Goal: Check status

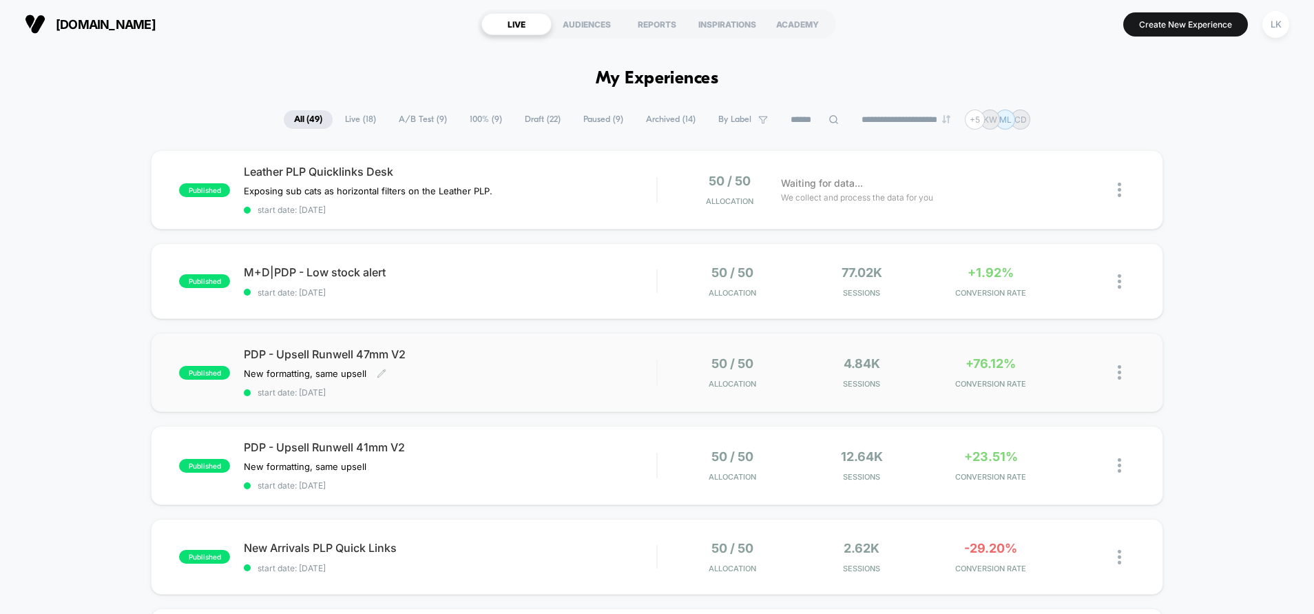
click at [472, 386] on div "PDP - Upsell Runwell 47mm V2 New formatting, same upsell Click to edit experien…" at bounding box center [450, 372] width 412 height 50
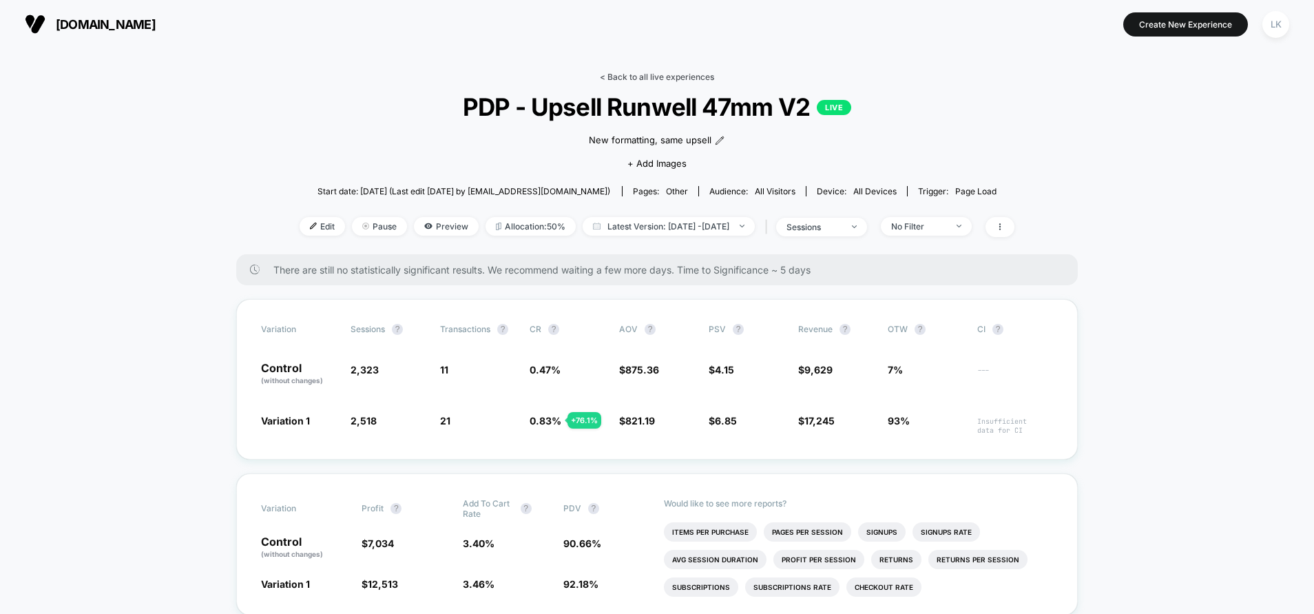
click at [637, 74] on link "< Back to all live experiences" at bounding box center [657, 77] width 114 height 10
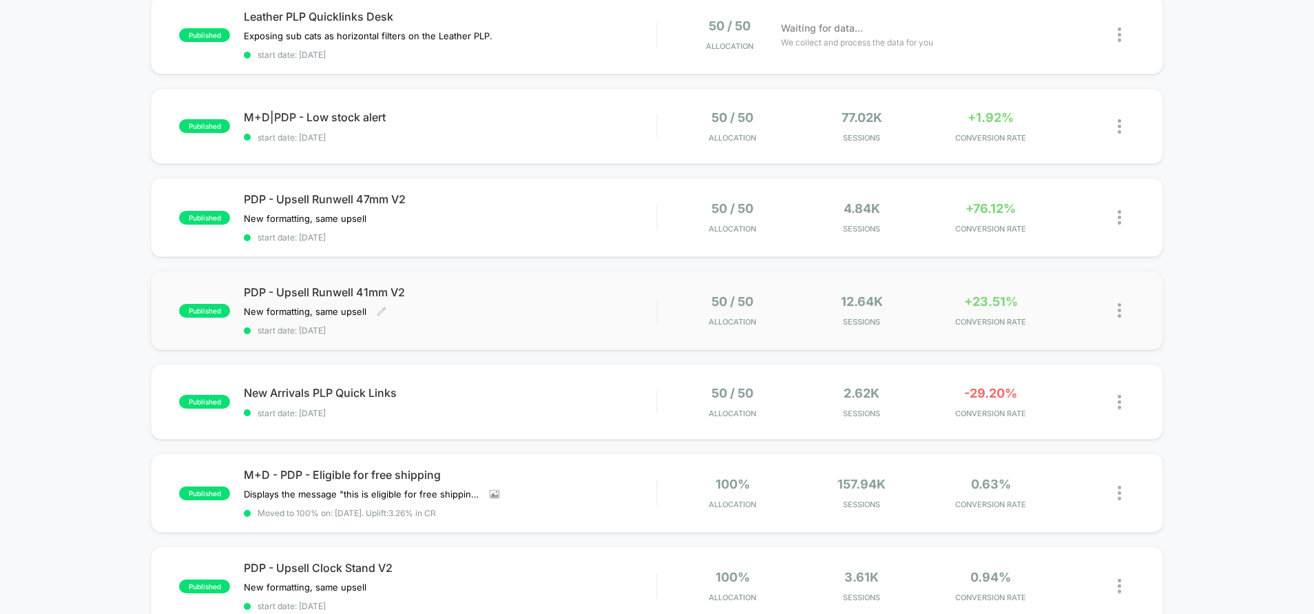
scroll to position [159, 0]
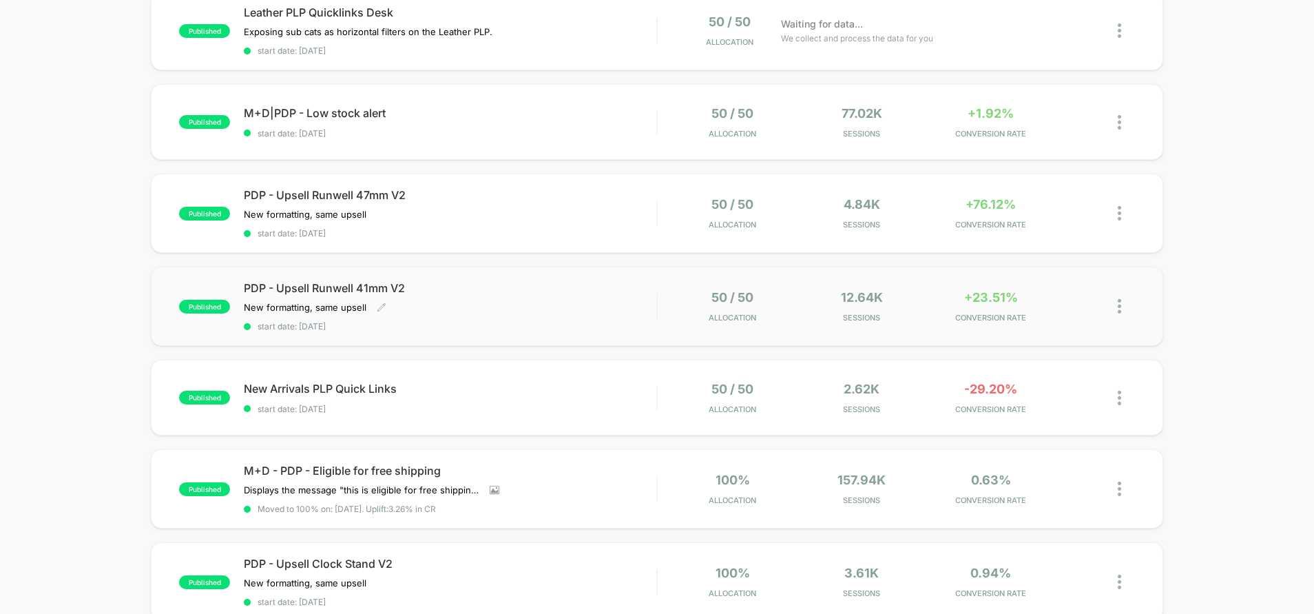
click at [507, 327] on span "start date: [DATE]" at bounding box center [450, 326] width 412 height 10
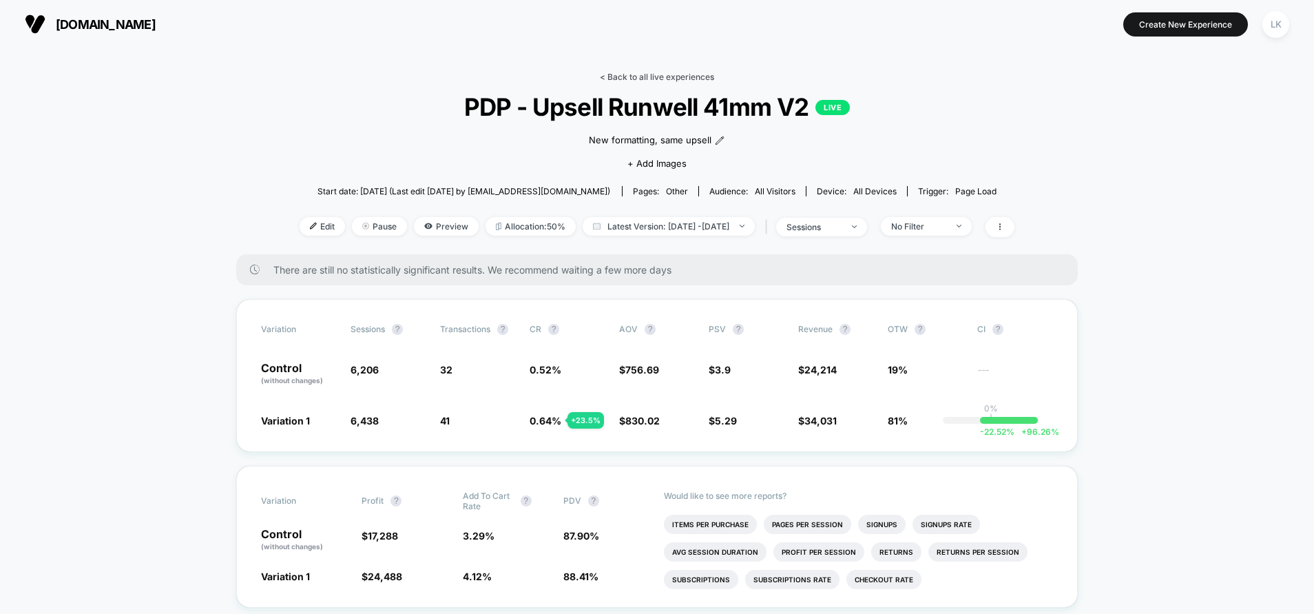
click at [700, 76] on link "< Back to all live experiences" at bounding box center [657, 77] width 114 height 10
